Goal: Download file/media

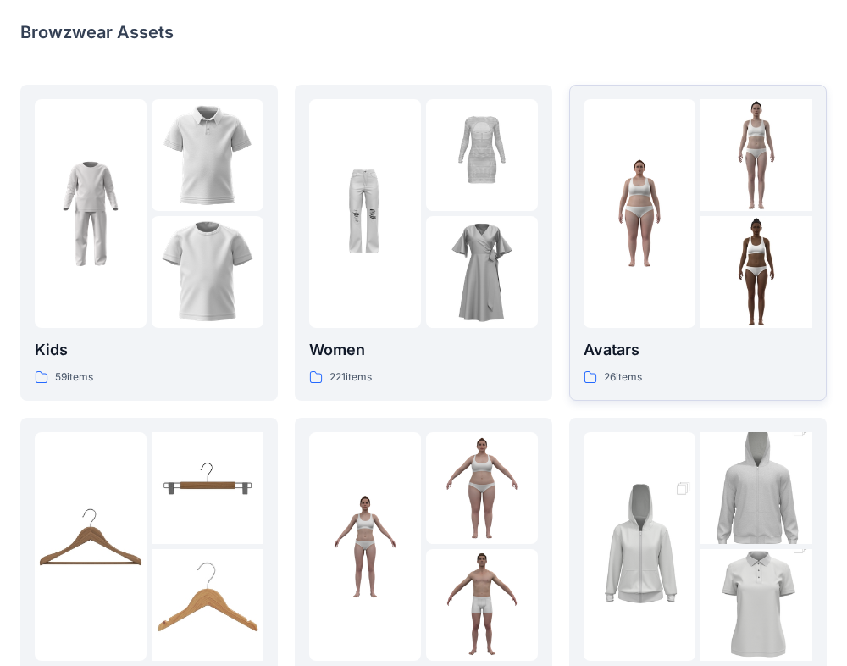
click at [671, 324] on div at bounding box center [640, 213] width 112 height 229
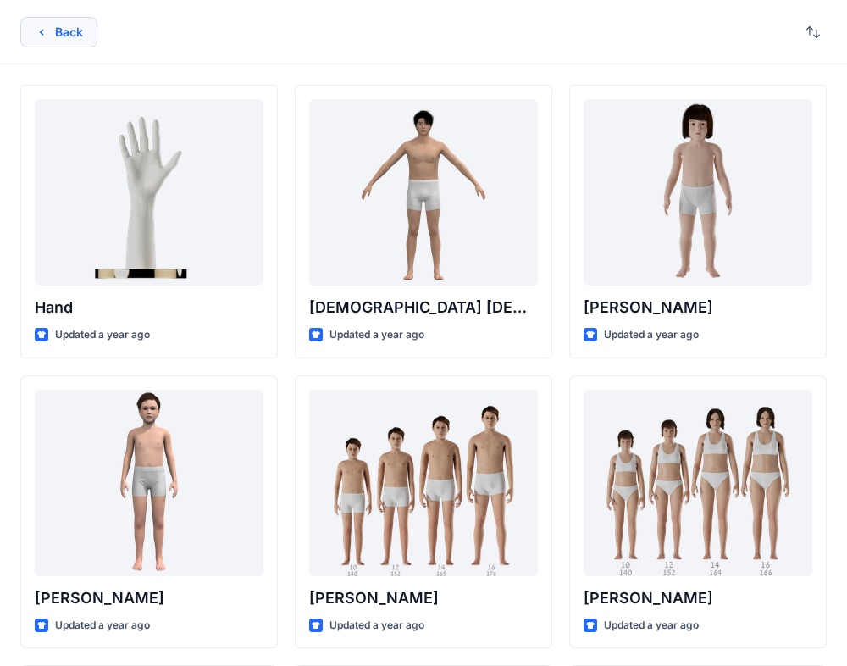
click at [64, 28] on button "Back" at bounding box center [58, 32] width 77 height 30
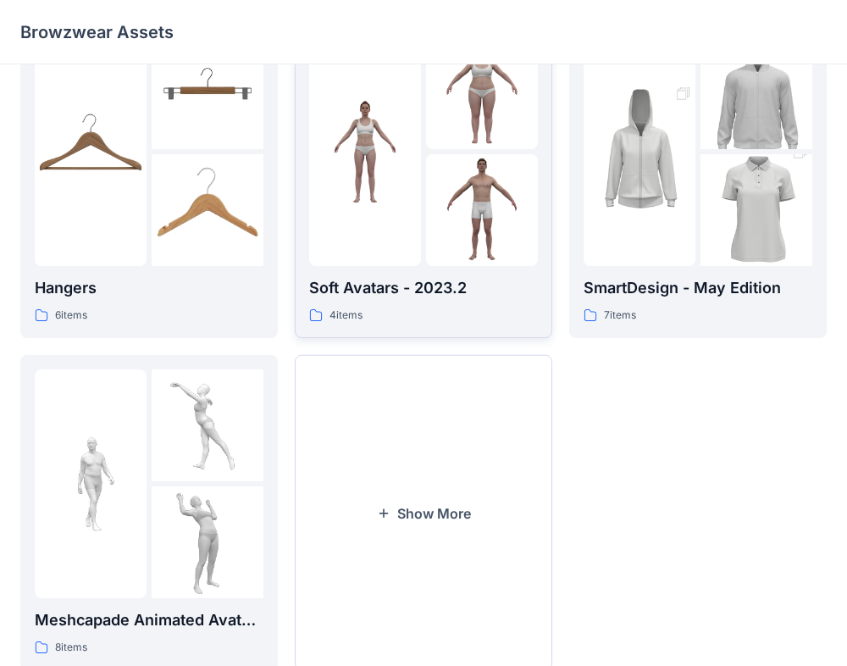
scroll to position [446, 0]
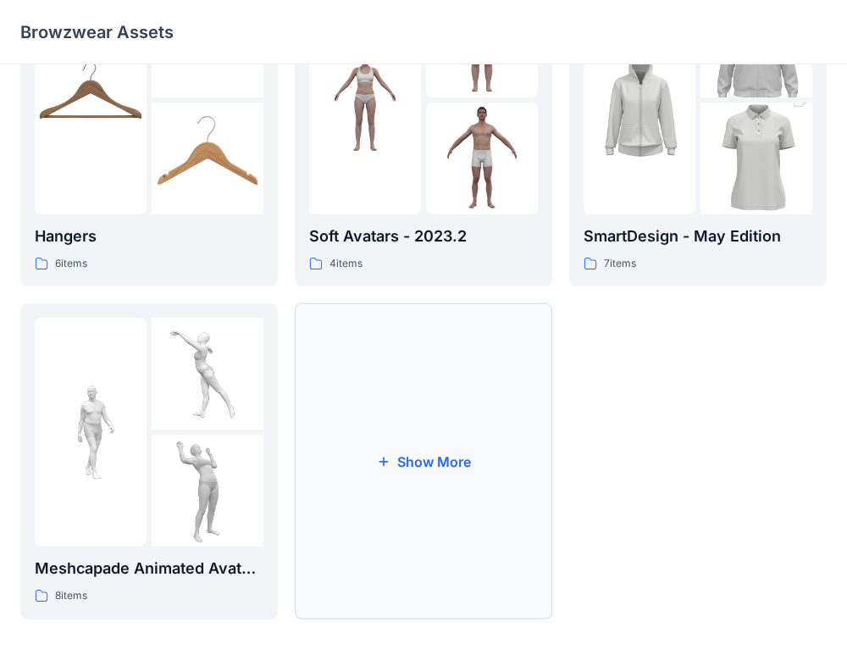
click at [394, 437] on button "Show More" at bounding box center [424, 461] width 258 height 316
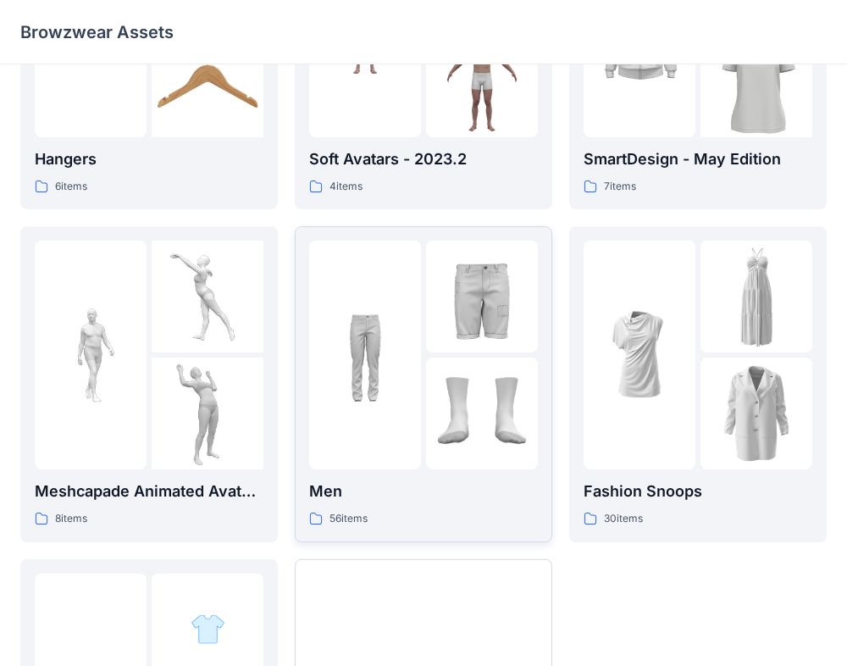
scroll to position [547, 0]
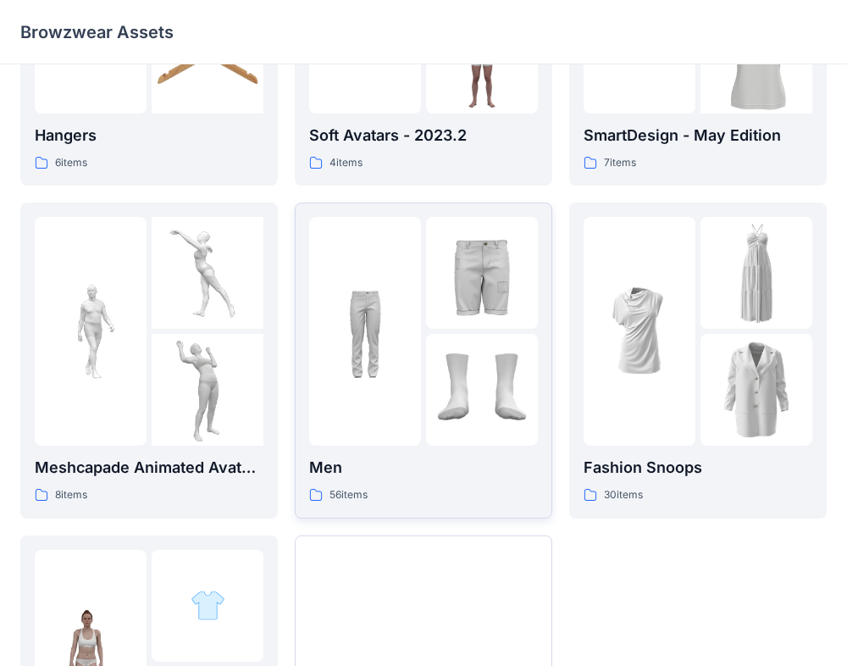
click at [435, 385] on img at bounding box center [482, 390] width 112 height 112
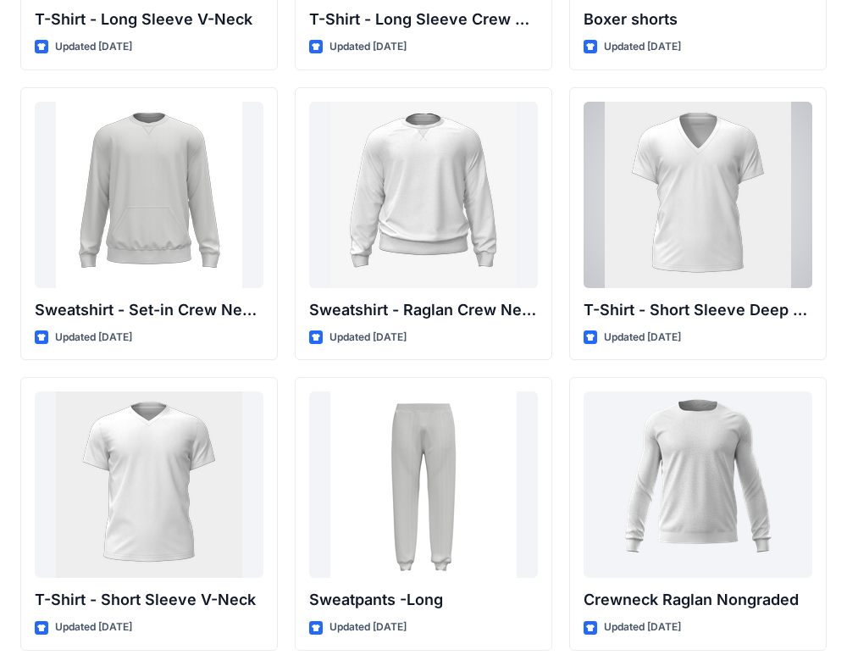
scroll to position [1450, 0]
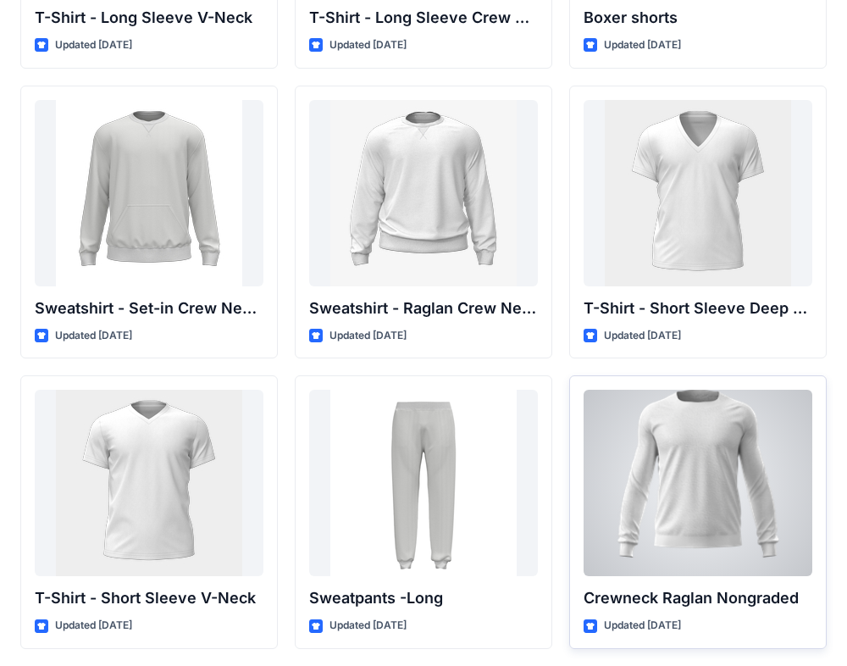
click at [680, 503] on div at bounding box center [698, 483] width 229 height 186
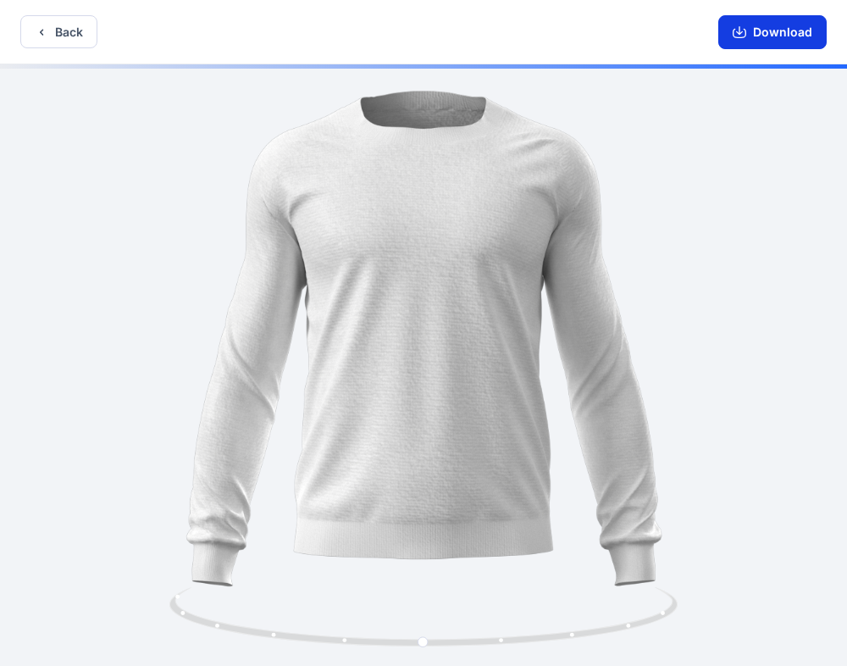
click at [746, 33] on icon "button" at bounding box center [740, 33] width 14 height 9
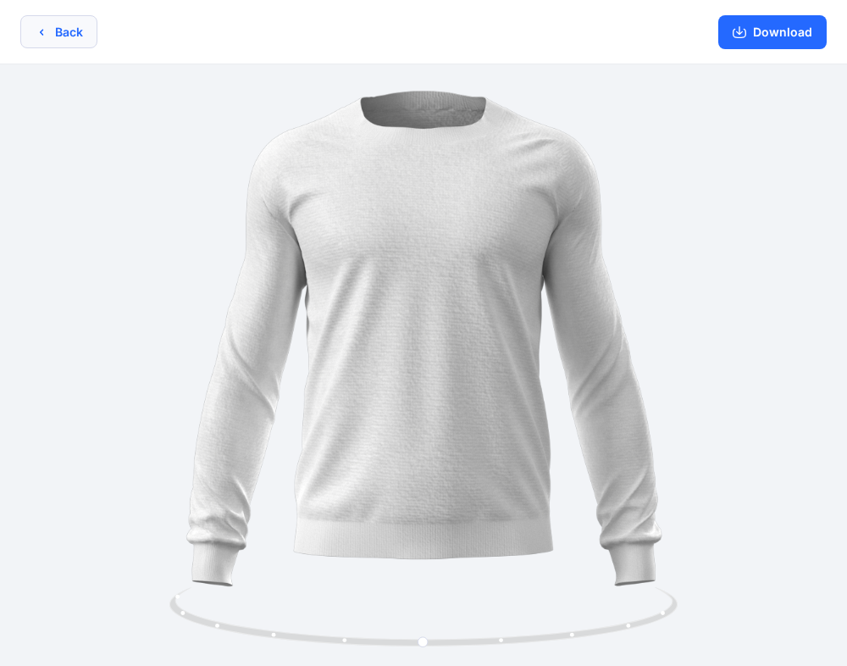
click at [48, 33] on button "Back" at bounding box center [58, 31] width 77 height 33
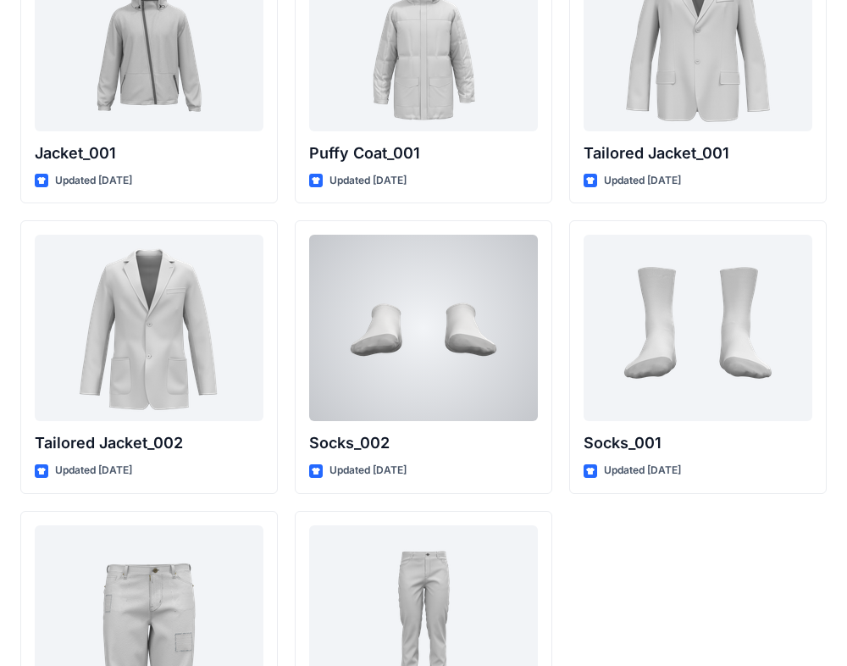
scroll to position [4936, 0]
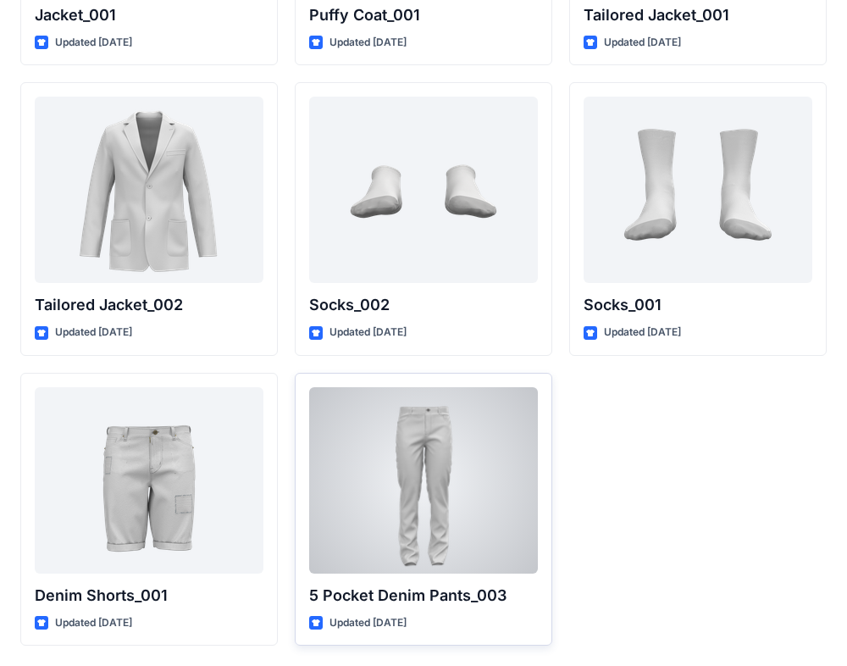
click at [457, 502] on div at bounding box center [423, 480] width 229 height 186
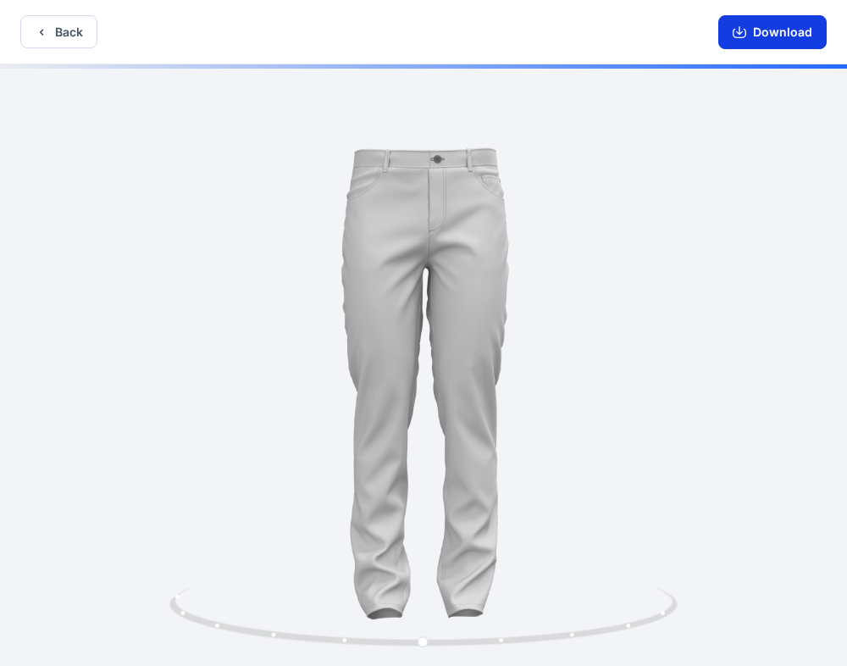
click at [769, 29] on button "Download" at bounding box center [772, 32] width 108 height 34
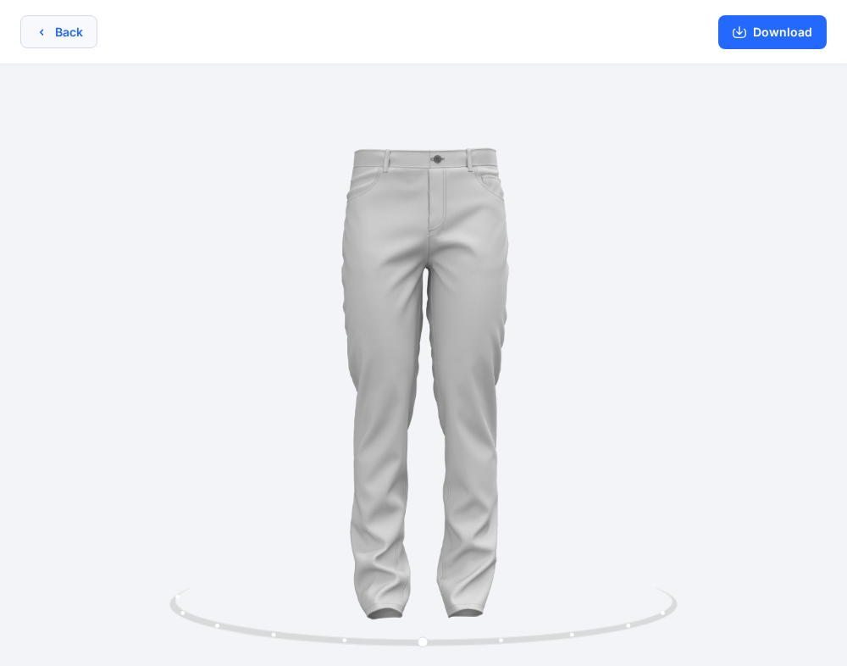
click at [41, 31] on icon "button" at bounding box center [41, 32] width 3 height 6
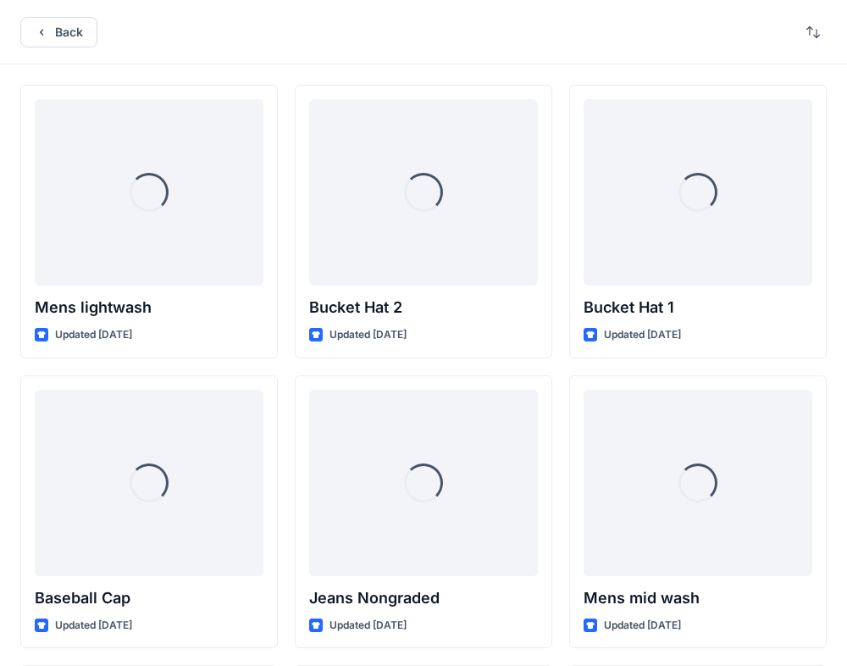
scroll to position [4936, 0]
